Goal: Task Accomplishment & Management: Manage account settings

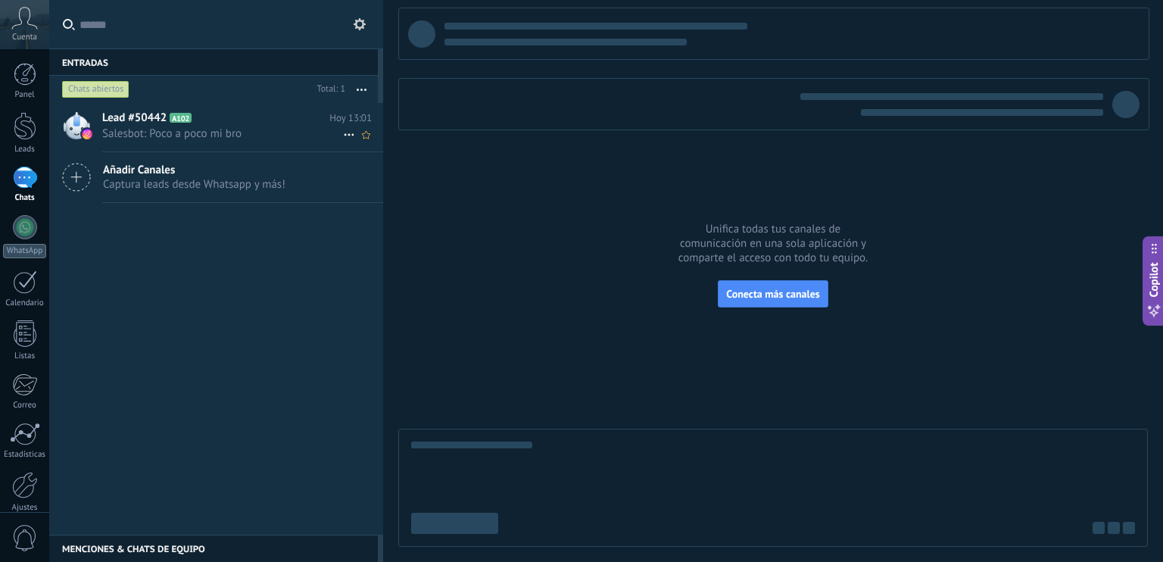
click at [139, 120] on span "Lead #50442" at bounding box center [134, 118] width 64 height 15
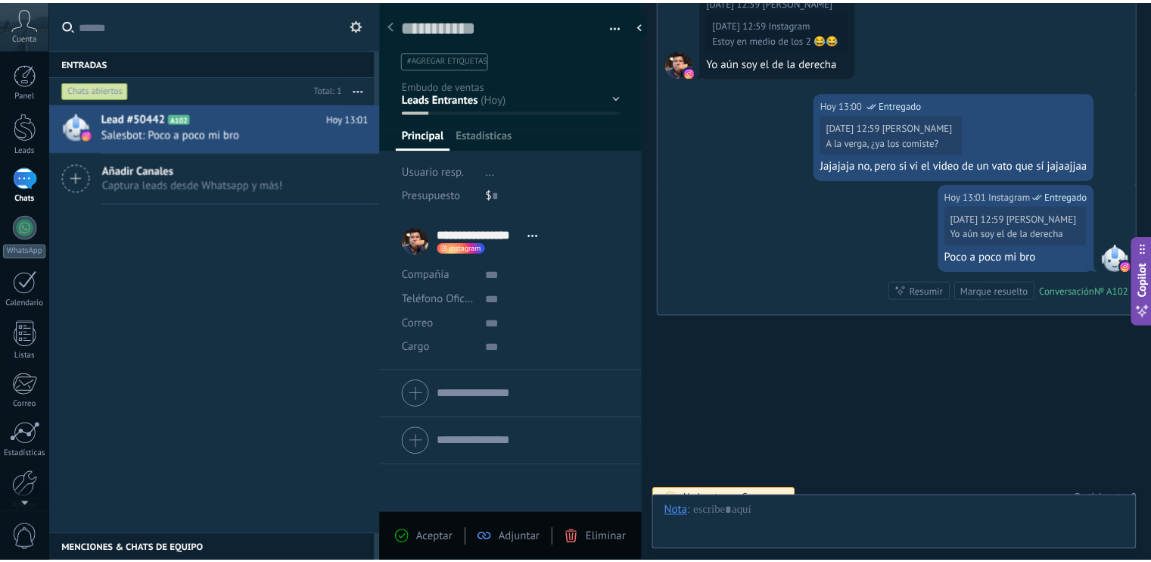
scroll to position [22, 0]
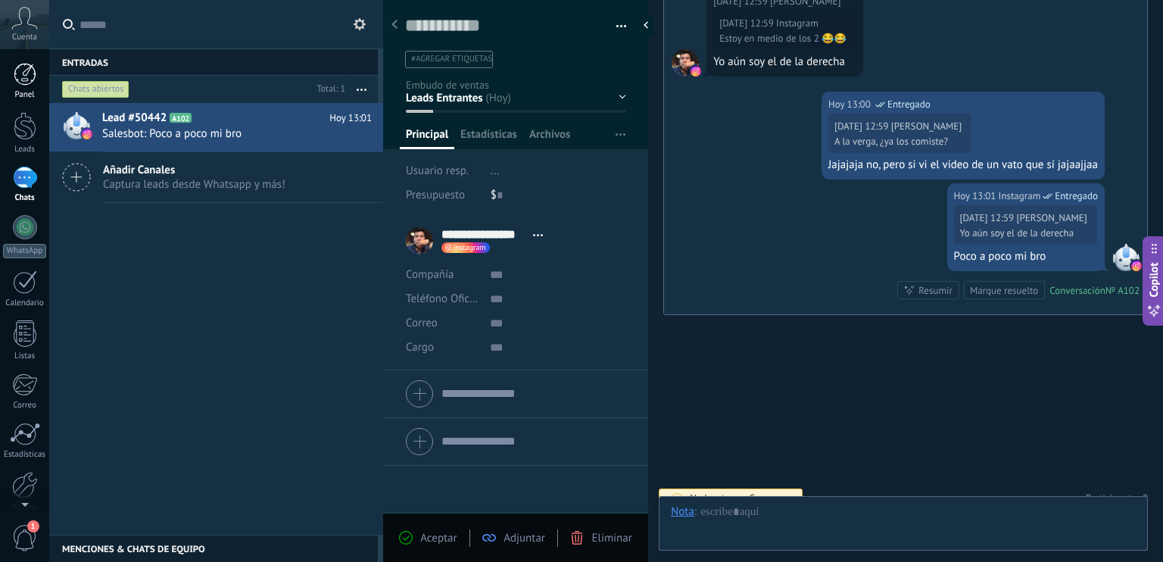
click at [9, 73] on link "Panel" at bounding box center [24, 81] width 49 height 37
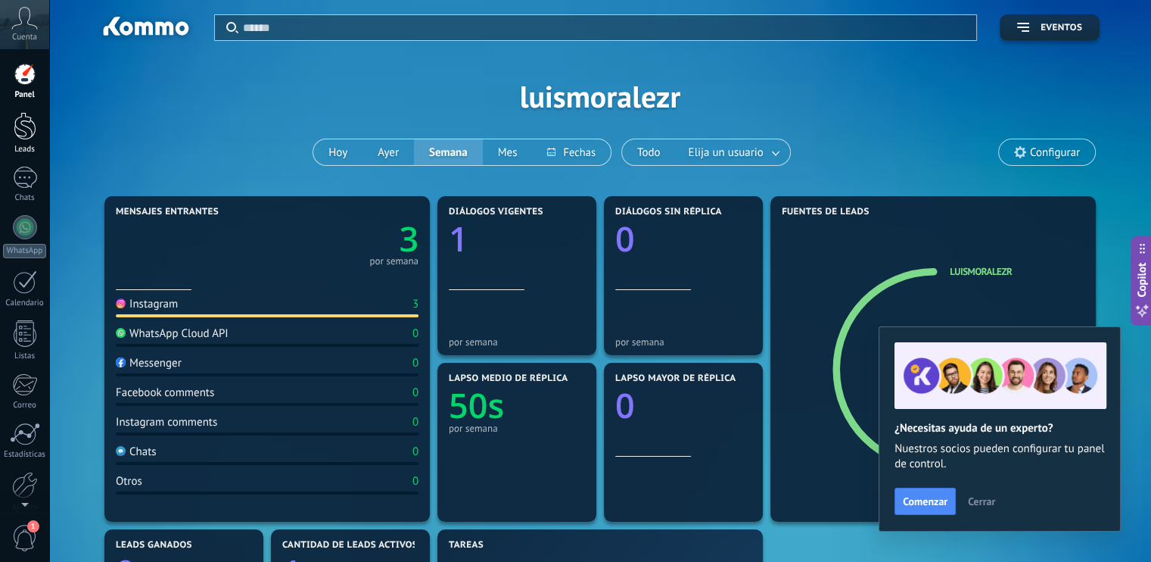
click at [28, 132] on div at bounding box center [25, 126] width 23 height 28
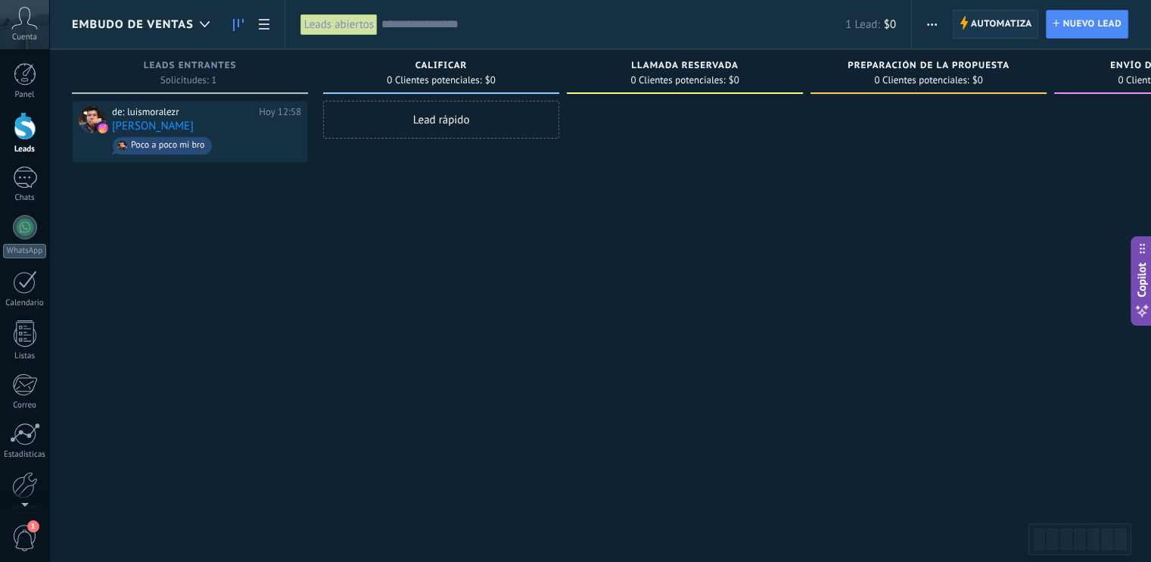
click at [992, 23] on span "Automatiza" at bounding box center [1001, 24] width 61 height 27
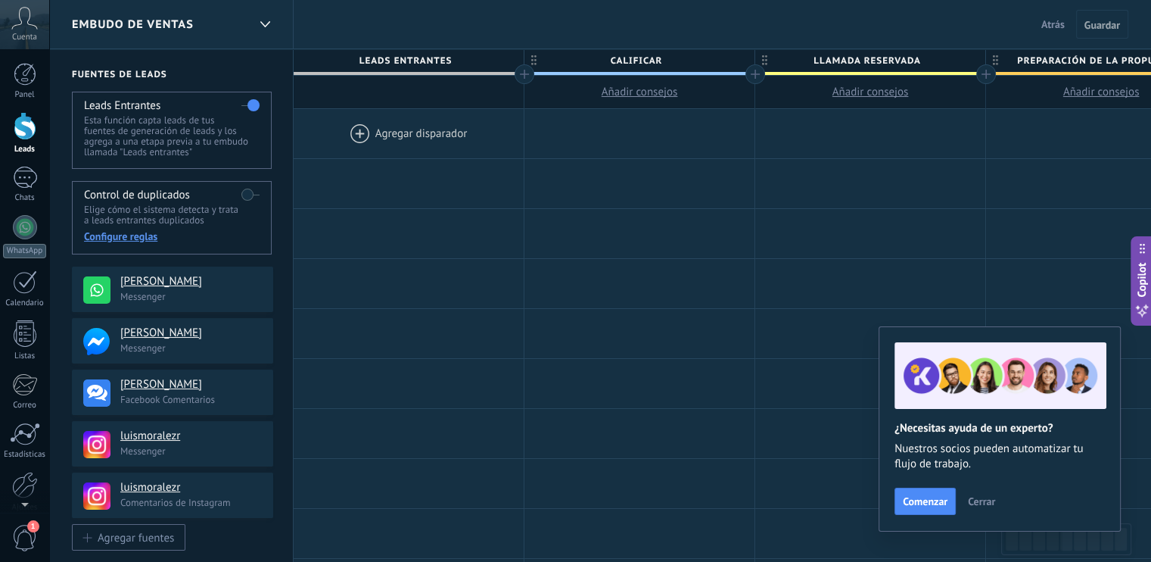
click at [15, 30] on div "Cuenta" at bounding box center [24, 24] width 49 height 49
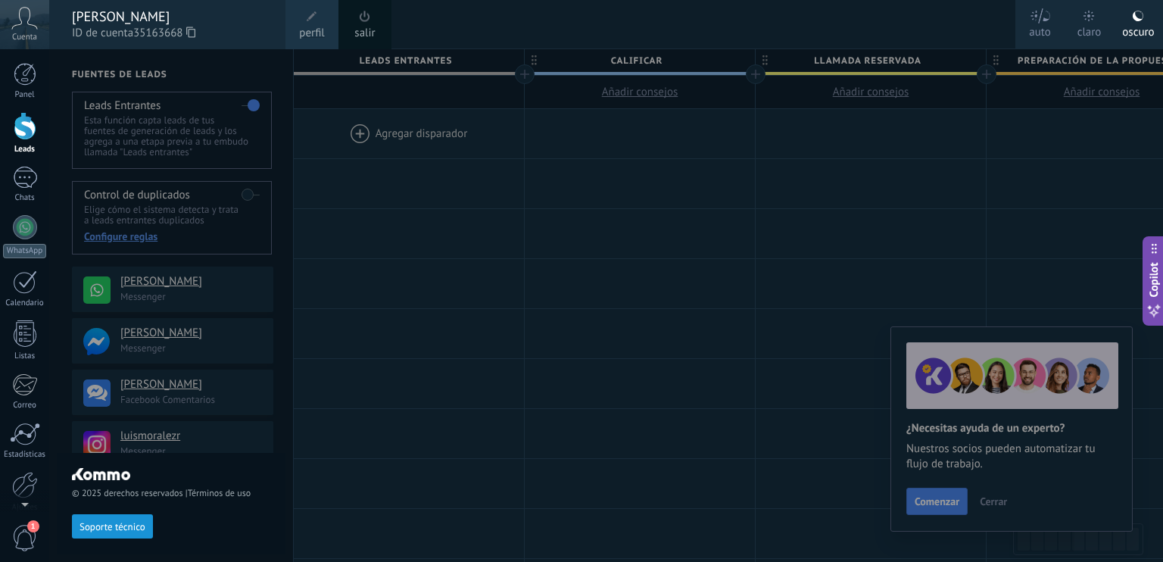
click at [321, 37] on span "perfil" at bounding box center [311, 33] width 25 height 17
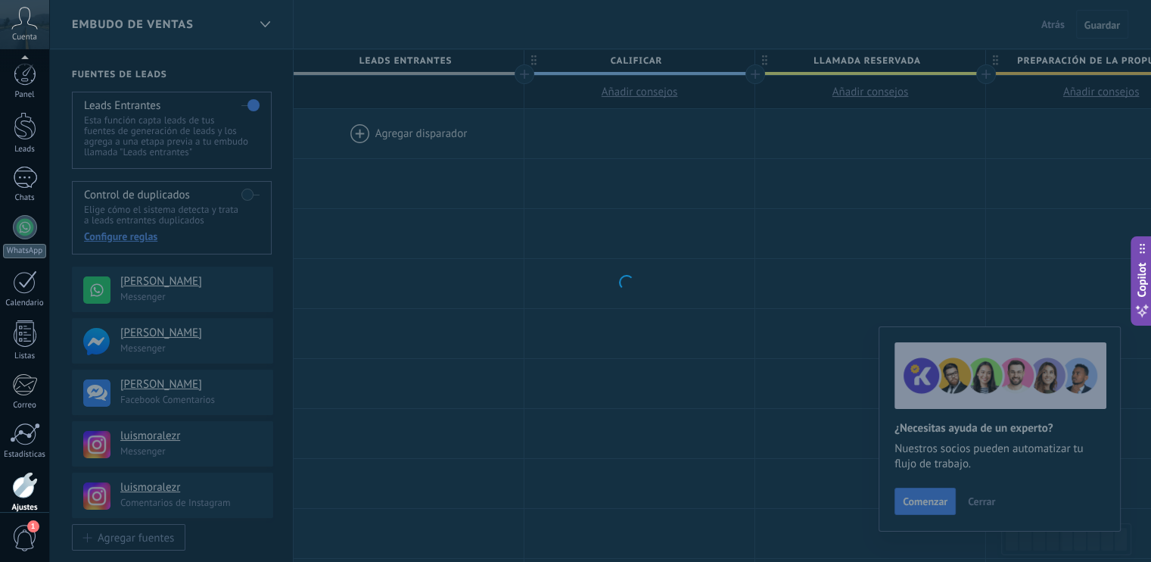
scroll to position [67, 0]
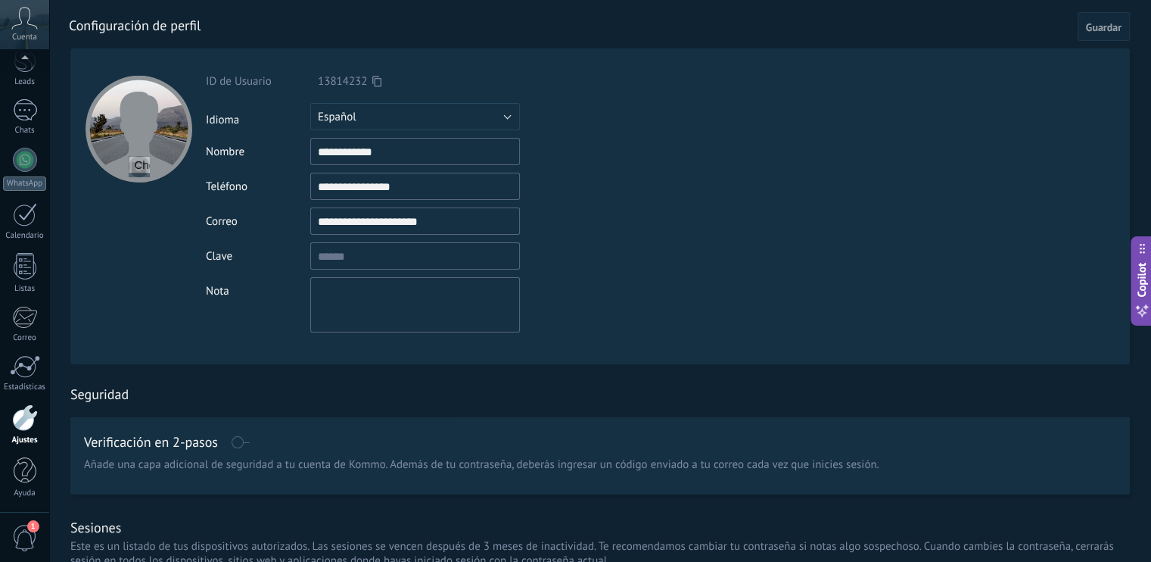
drag, startPoint x: 381, startPoint y: 222, endPoint x: 194, endPoint y: 227, distance: 187.0
click at [194, 227] on form "**********" at bounding box center [600, 206] width 1060 height 316
type input "**********"
click at [1100, 26] on span "Guardar" at bounding box center [1104, 27] width 36 height 11
click at [892, 227] on form "**********" at bounding box center [600, 206] width 1060 height 316
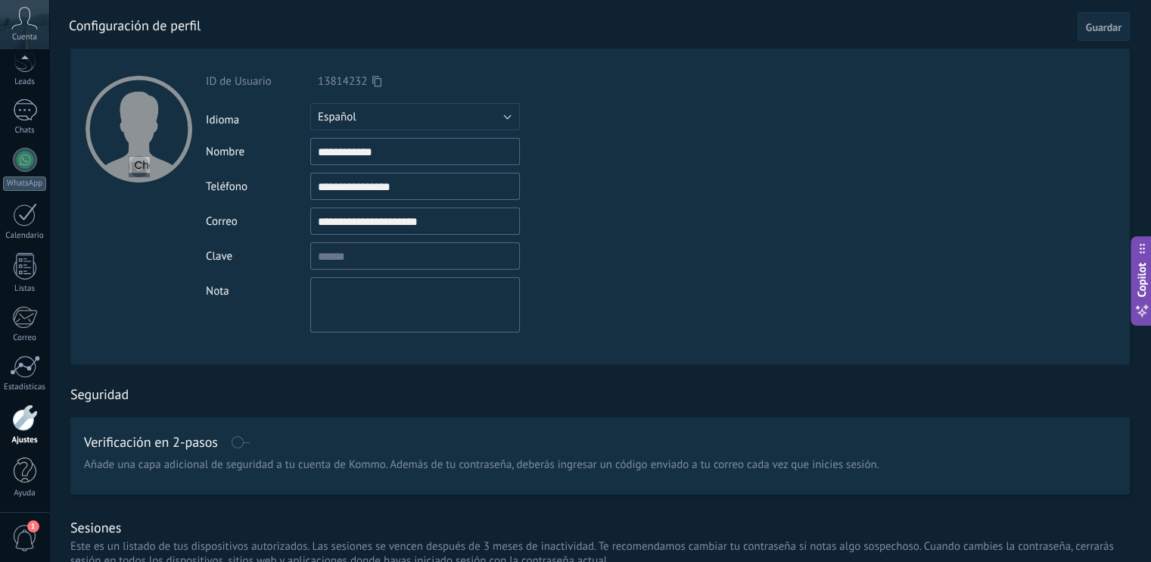
click at [1088, 36] on button "Guardar" at bounding box center [1104, 26] width 52 height 29
click at [1141, 16] on div at bounding box center [617, 24] width 1096 height 48
click at [1111, 22] on span "Guardar" at bounding box center [1104, 27] width 36 height 11
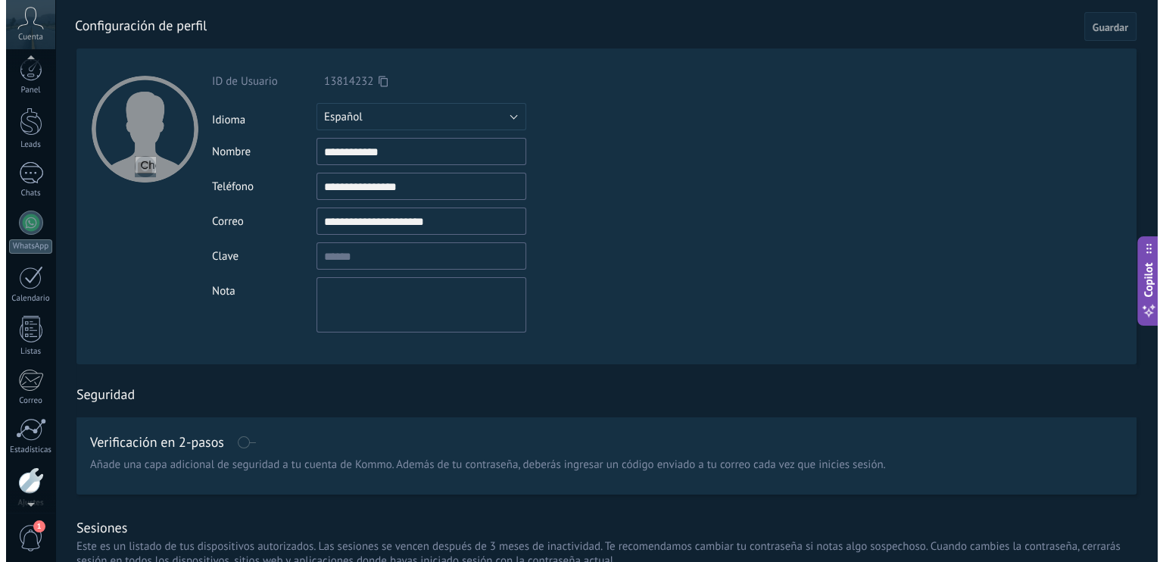
scroll to position [0, 0]
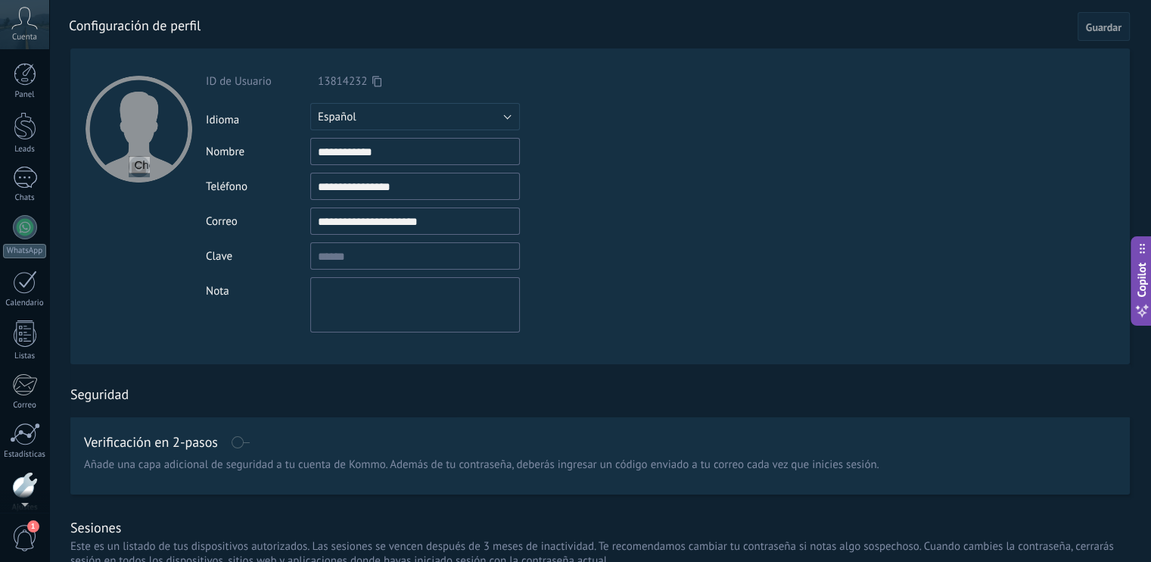
click at [26, 31] on div "Cuenta" at bounding box center [24, 24] width 49 height 49
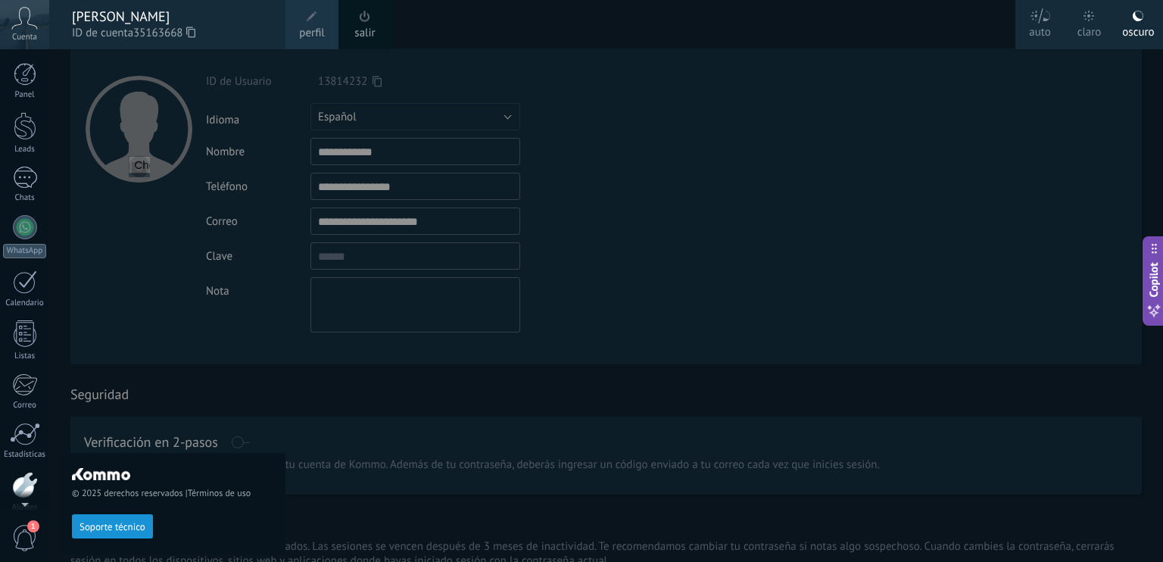
click at [154, 38] on span "35163668" at bounding box center [164, 33] width 62 height 17
click at [192, 36] on use at bounding box center [190, 31] width 9 height 11
